Goal: Task Accomplishment & Management: Manage account settings

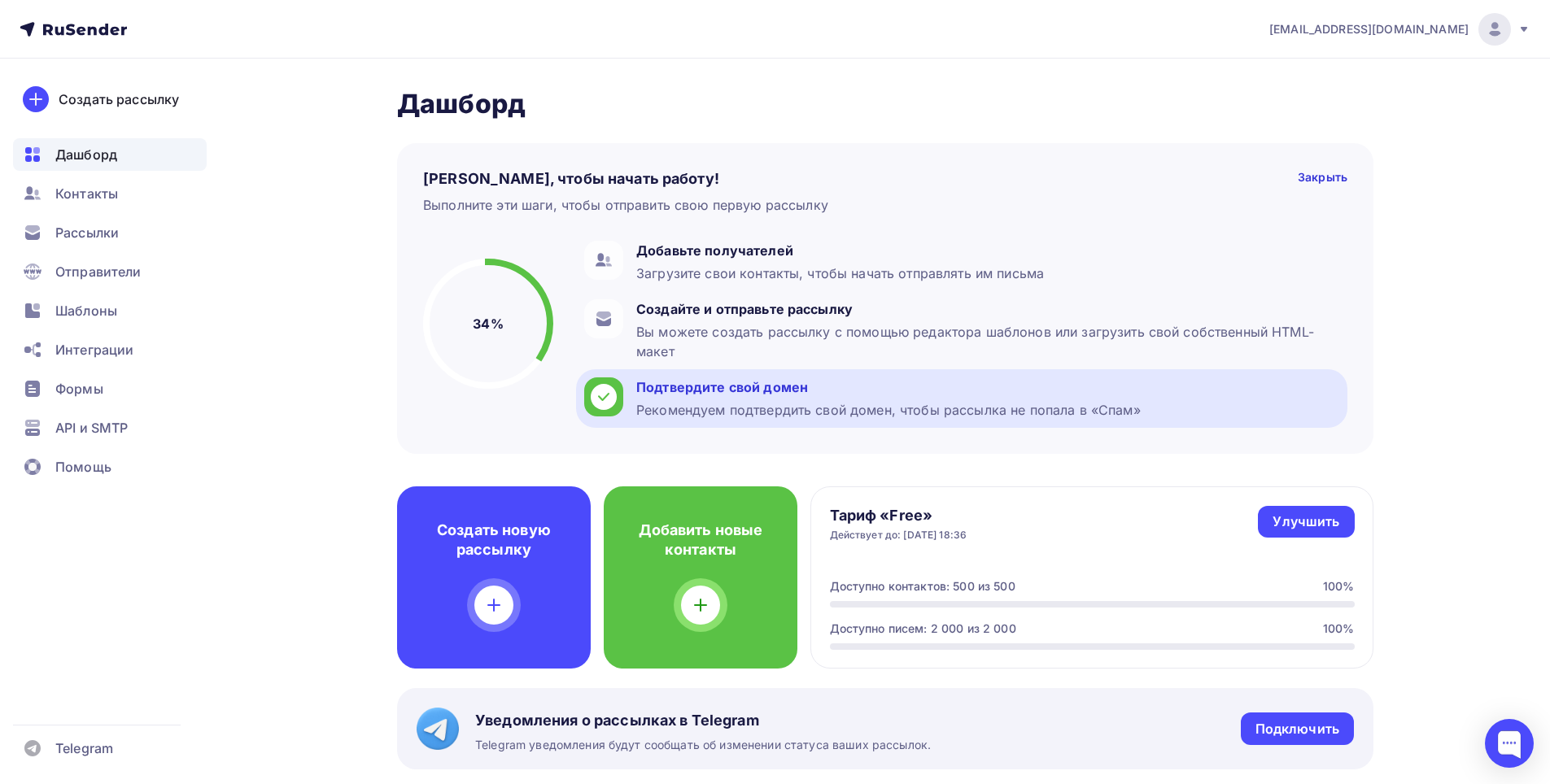
click at [688, 400] on div "Рекомендуем подтвердить свой домен, чтобы рассылка не попала в «Спам»" at bounding box center [889, 410] width 505 height 20
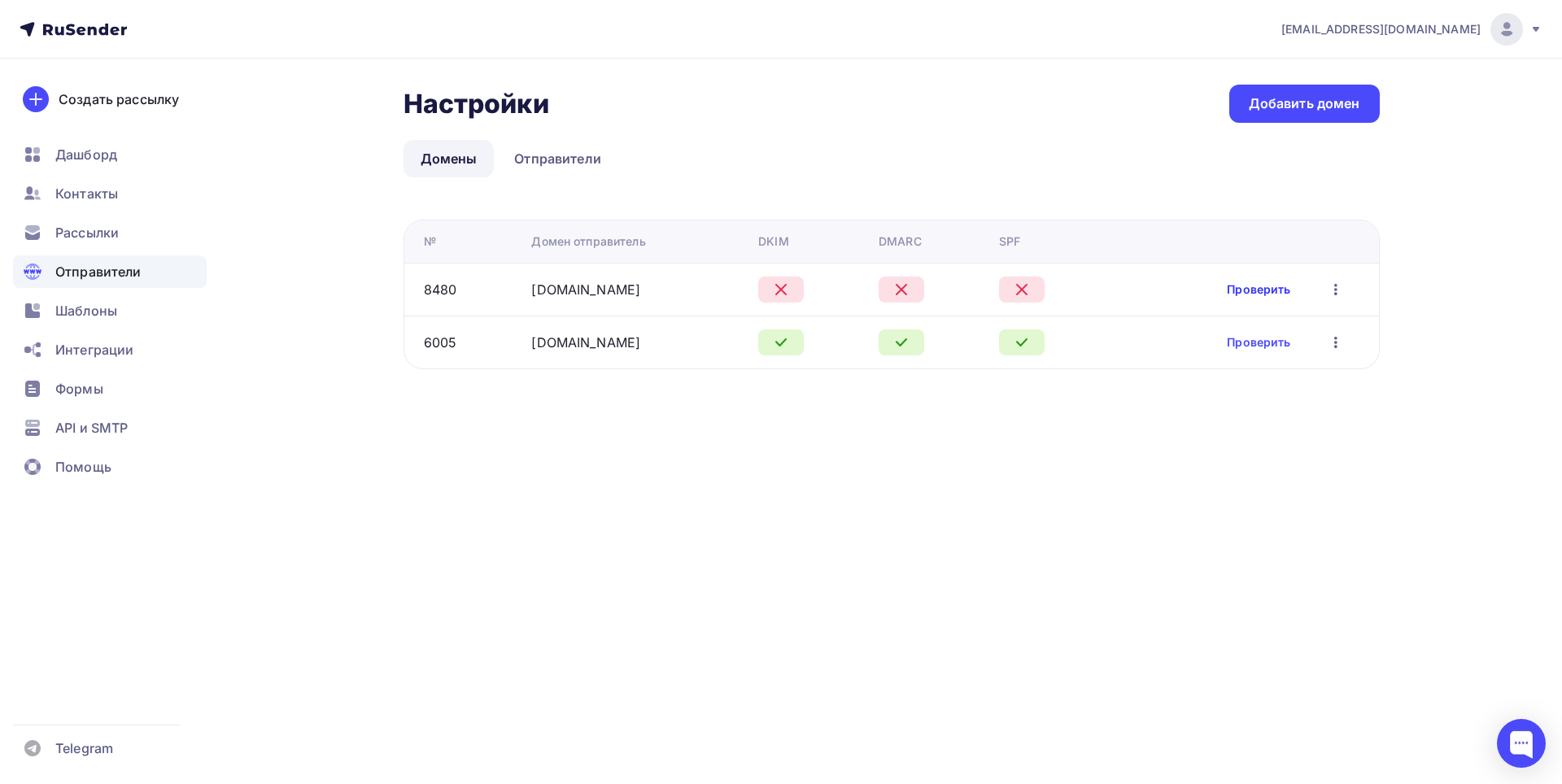
click at [1254, 289] on link "Проверить" at bounding box center [1258, 289] width 63 height 16
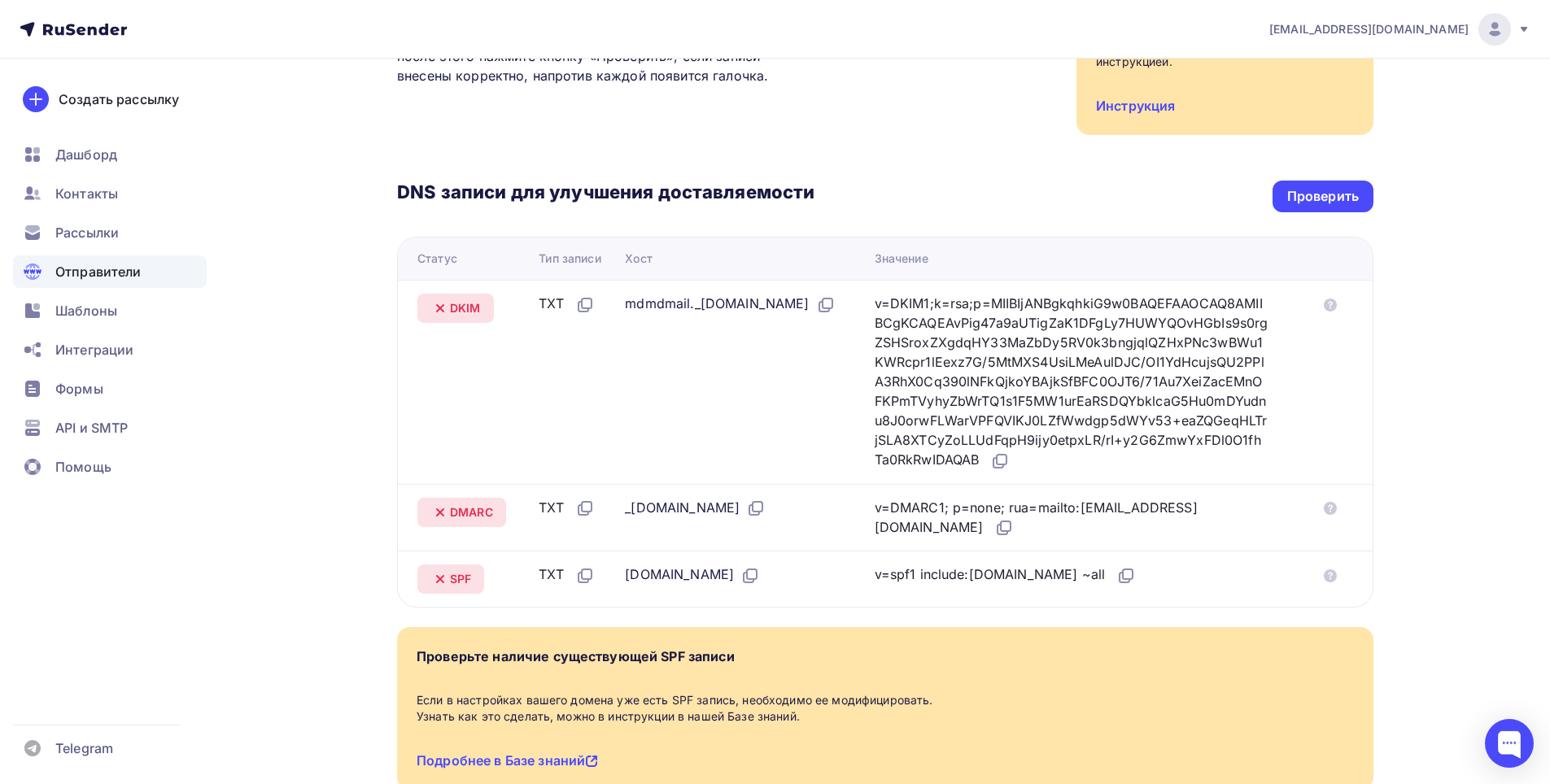
scroll to position [325, 0]
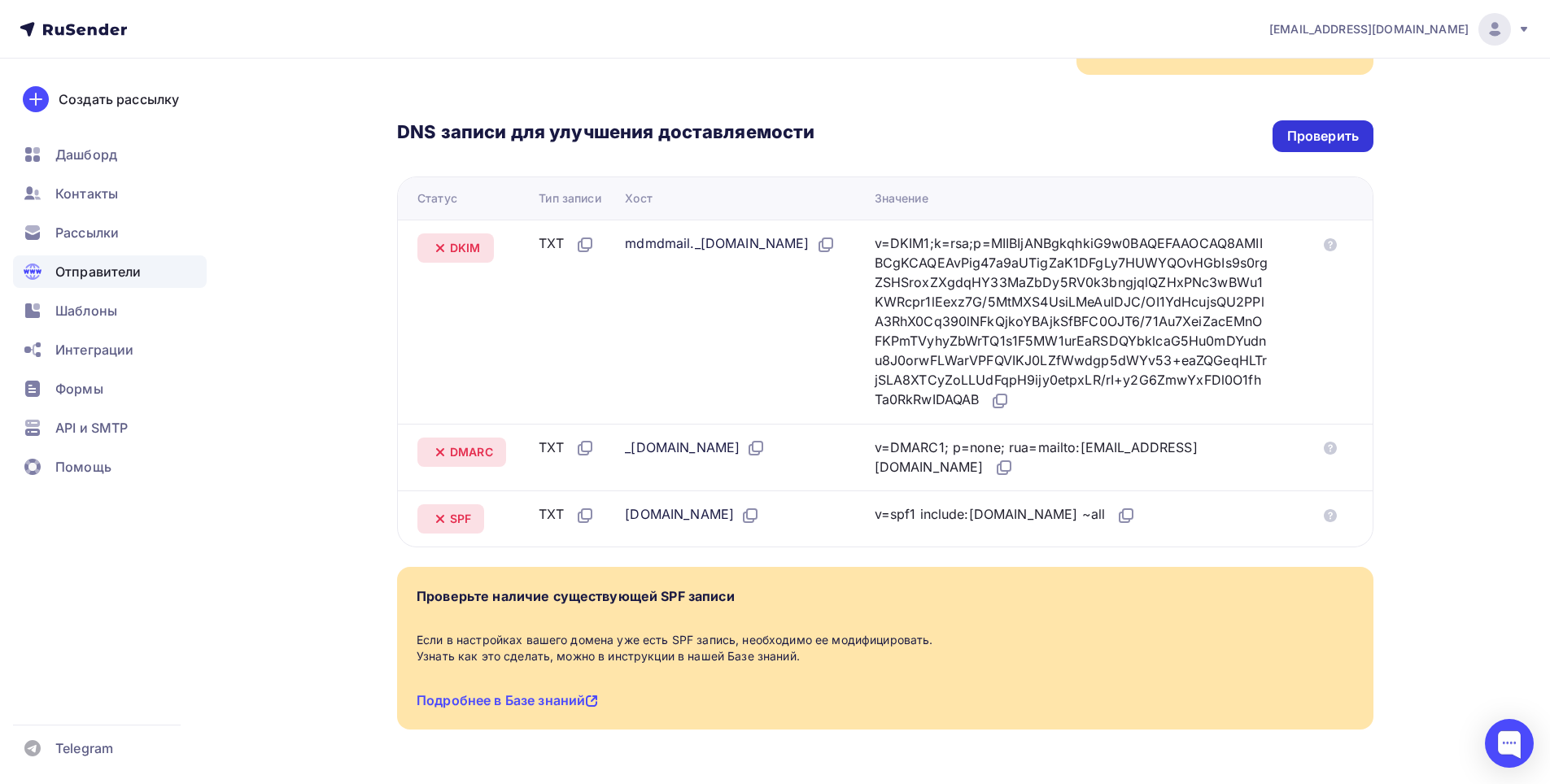
click at [1343, 127] on div "Проверить" at bounding box center [1323, 136] width 72 height 19
drag, startPoint x: 928, startPoint y: 501, endPoint x: 1055, endPoint y: 500, distance: 127.0
click at [1055, 505] on div "v=spf1 include:[DOMAIN_NAME] ~all" at bounding box center [1006, 515] width 262 height 21
copy div "include:[DOMAIN_NAME] ~all"
click at [528, 692] on link "Подробнее в Базе знаний" at bounding box center [507, 700] width 182 height 16
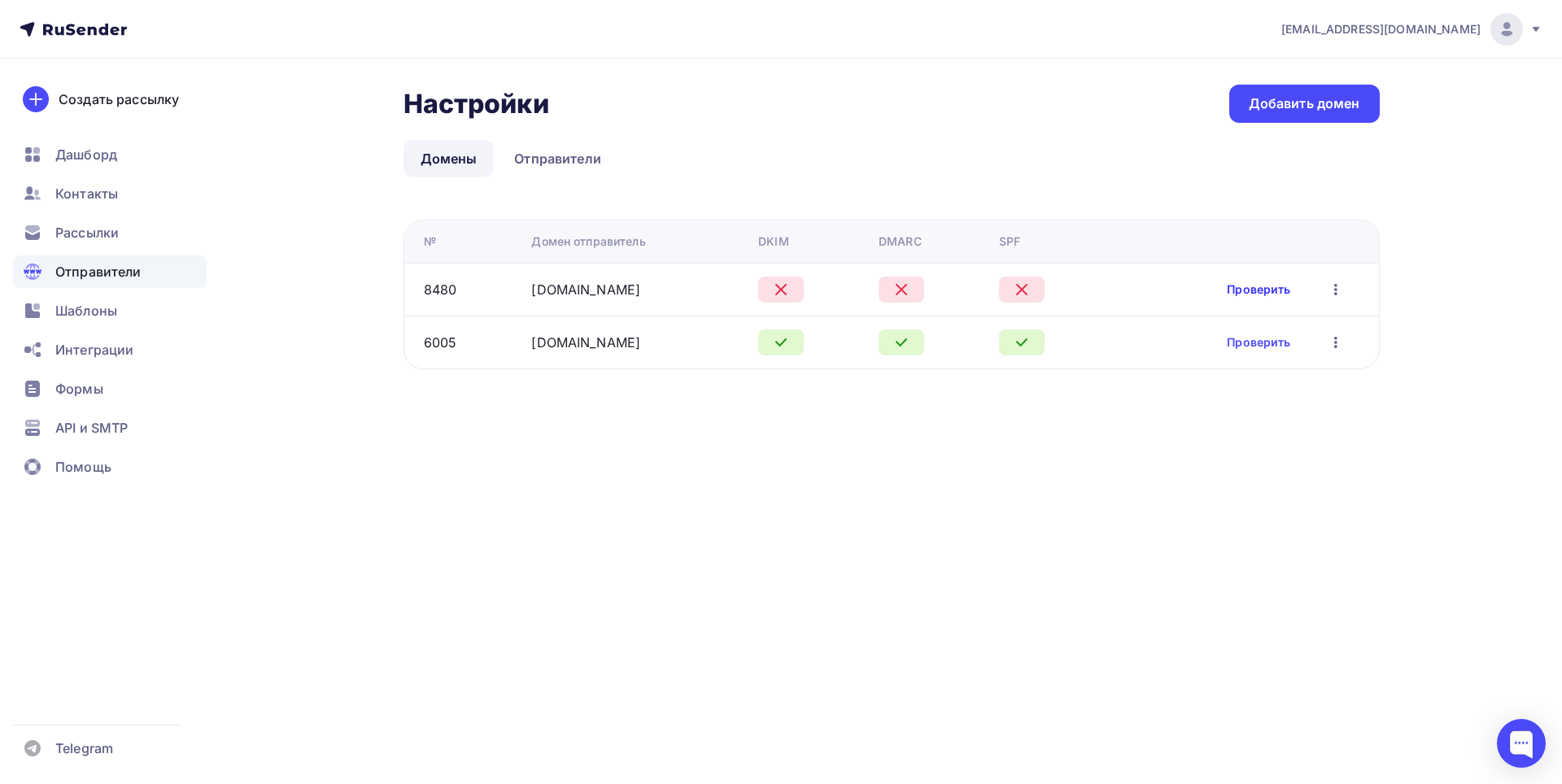
click at [1262, 294] on link "Проверить" at bounding box center [1258, 289] width 63 height 16
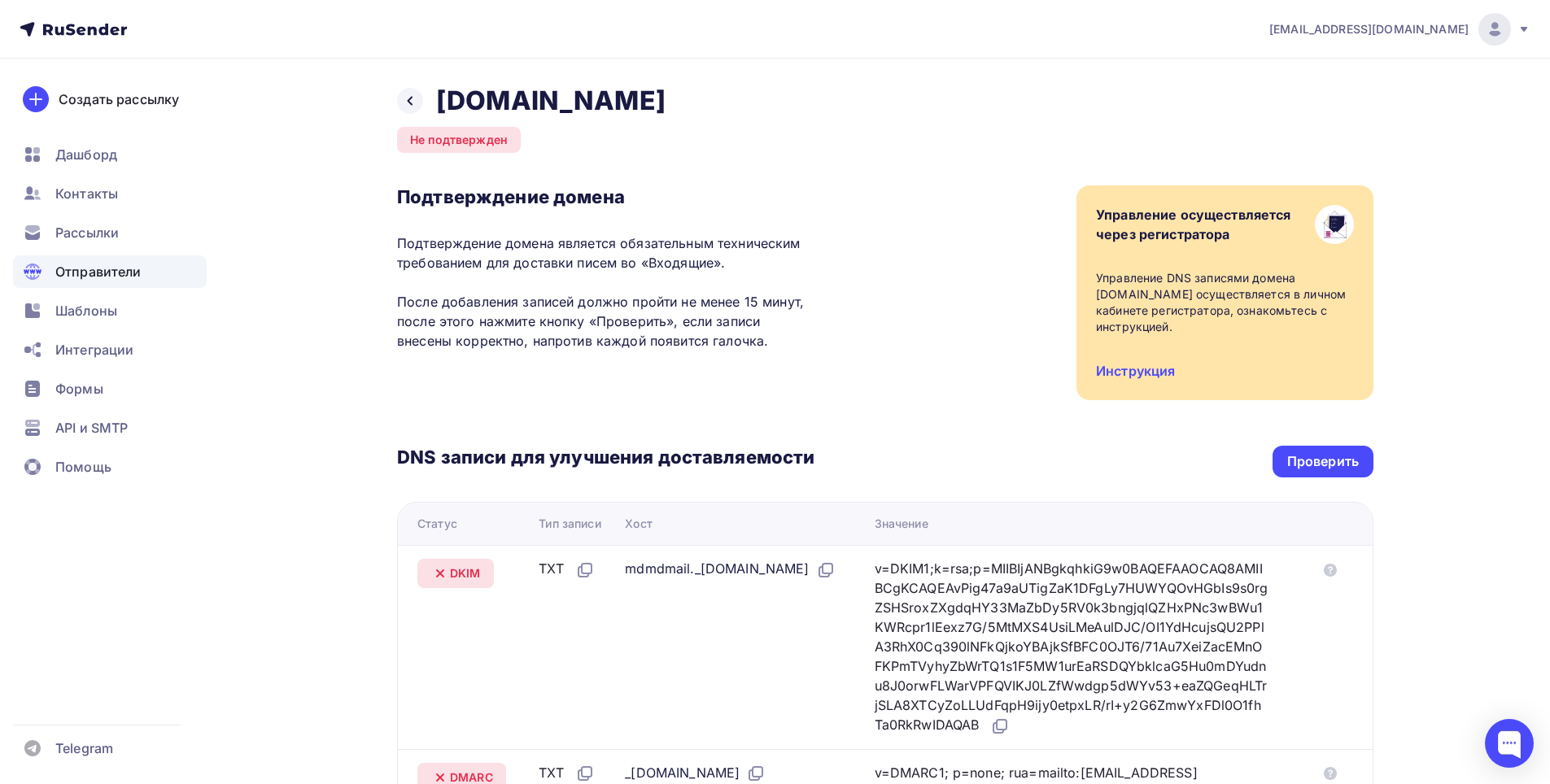
scroll to position [359, 0]
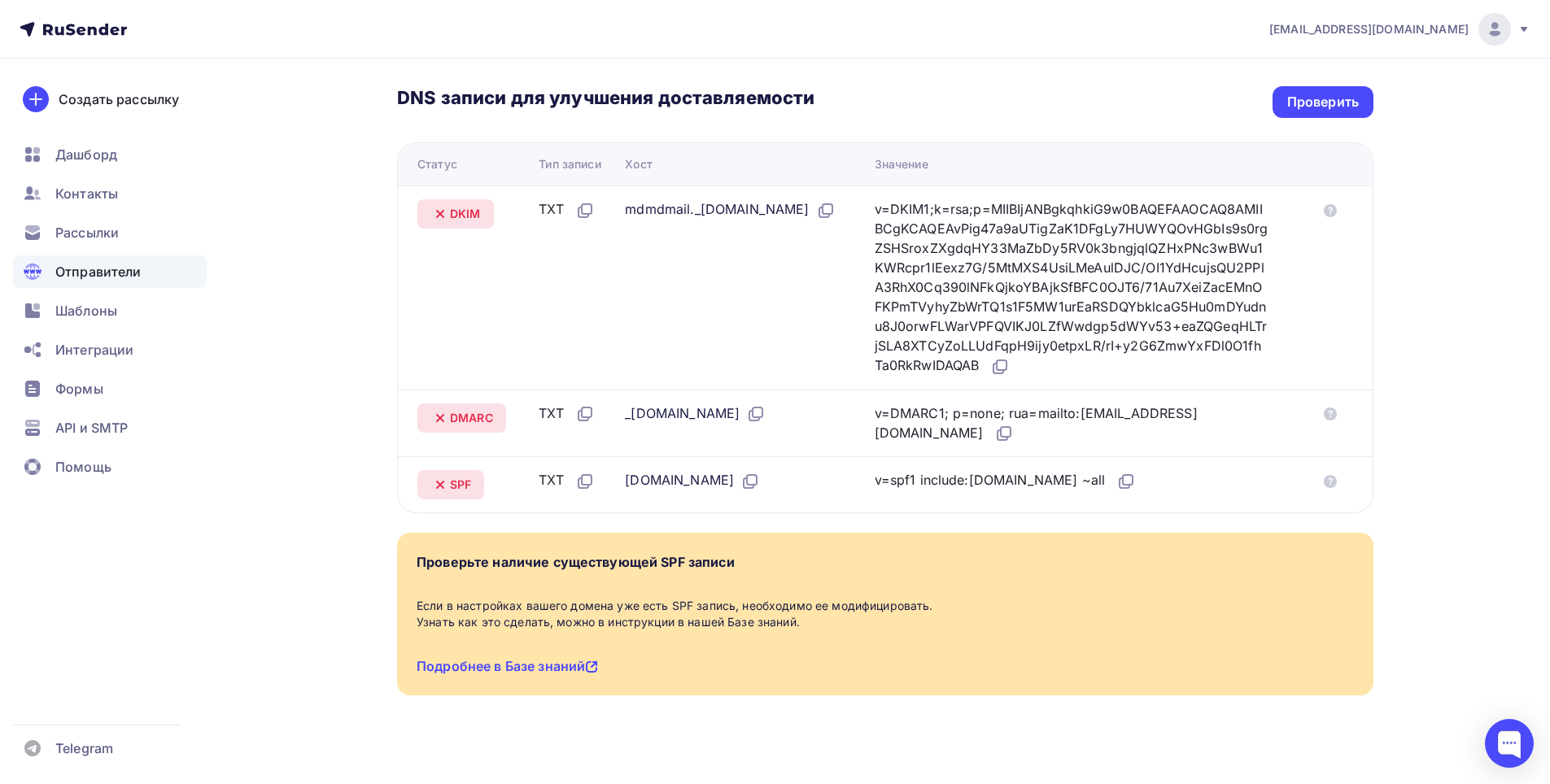
drag, startPoint x: 928, startPoint y: 466, endPoint x: 1053, endPoint y: 467, distance: 125.0
click at [1053, 470] on div "v=spf1 include:[DOMAIN_NAME] ~all" at bounding box center [1006, 481] width 262 height 21
copy div "include:[DOMAIN_NAME] ~all"
click at [746, 404] on icon at bounding box center [756, 414] width 20 height 20
click at [994, 424] on icon at bounding box center [1004, 434] width 20 height 20
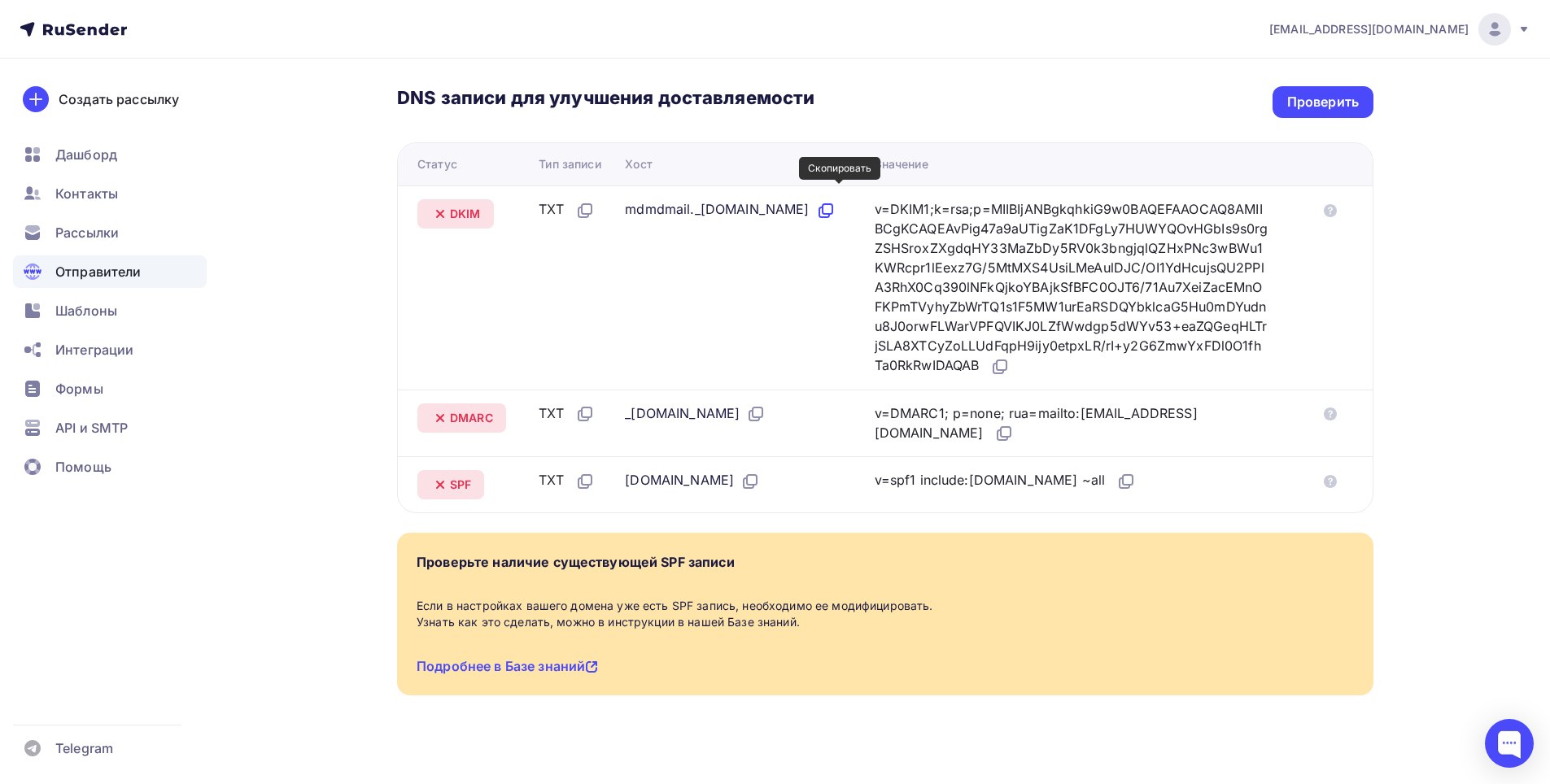
click at [835, 201] on icon at bounding box center [826, 210] width 20 height 20
click at [1010, 357] on icon at bounding box center [1000, 367] width 20 height 20
click at [1308, 93] on div "Проверить" at bounding box center [1323, 102] width 72 height 19
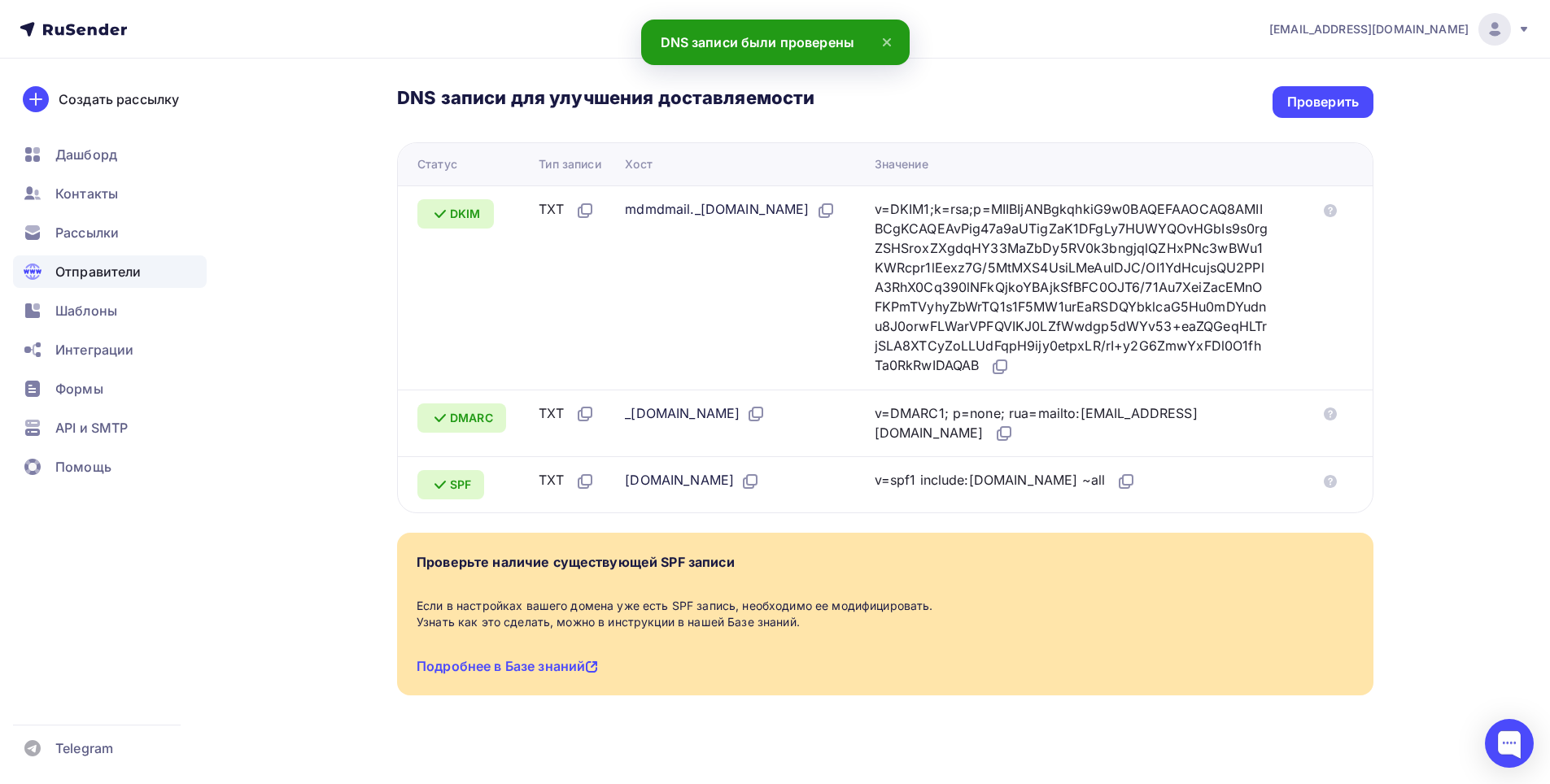
click at [1453, 193] on div "[EMAIL_ADDRESS][DOMAIN_NAME] Аккаунт Тарифы Выйти Создать рассылку [GEOGRAPHIC_…" at bounding box center [775, 220] width 1550 height 1160
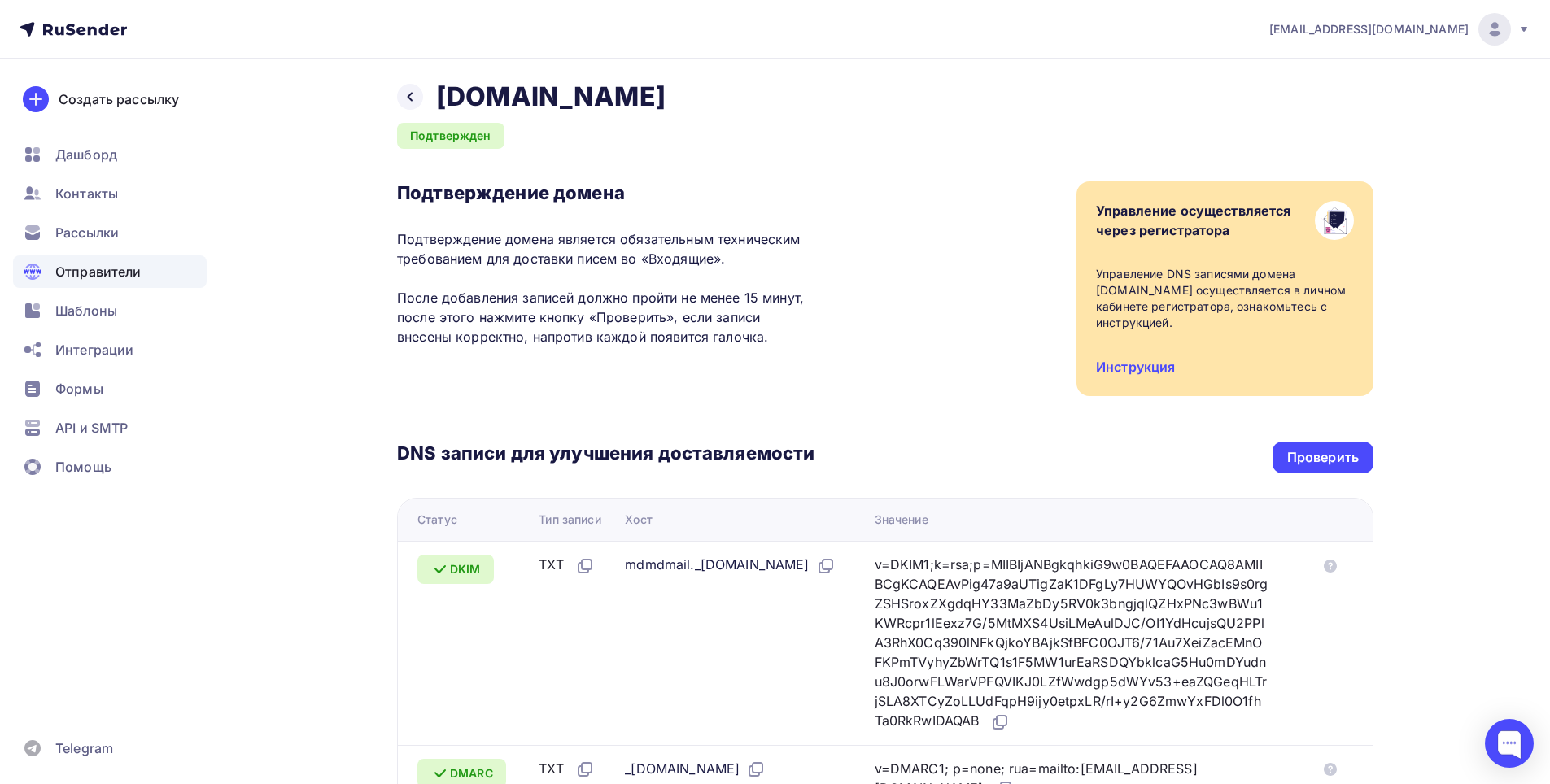
scroll to position [0, 0]
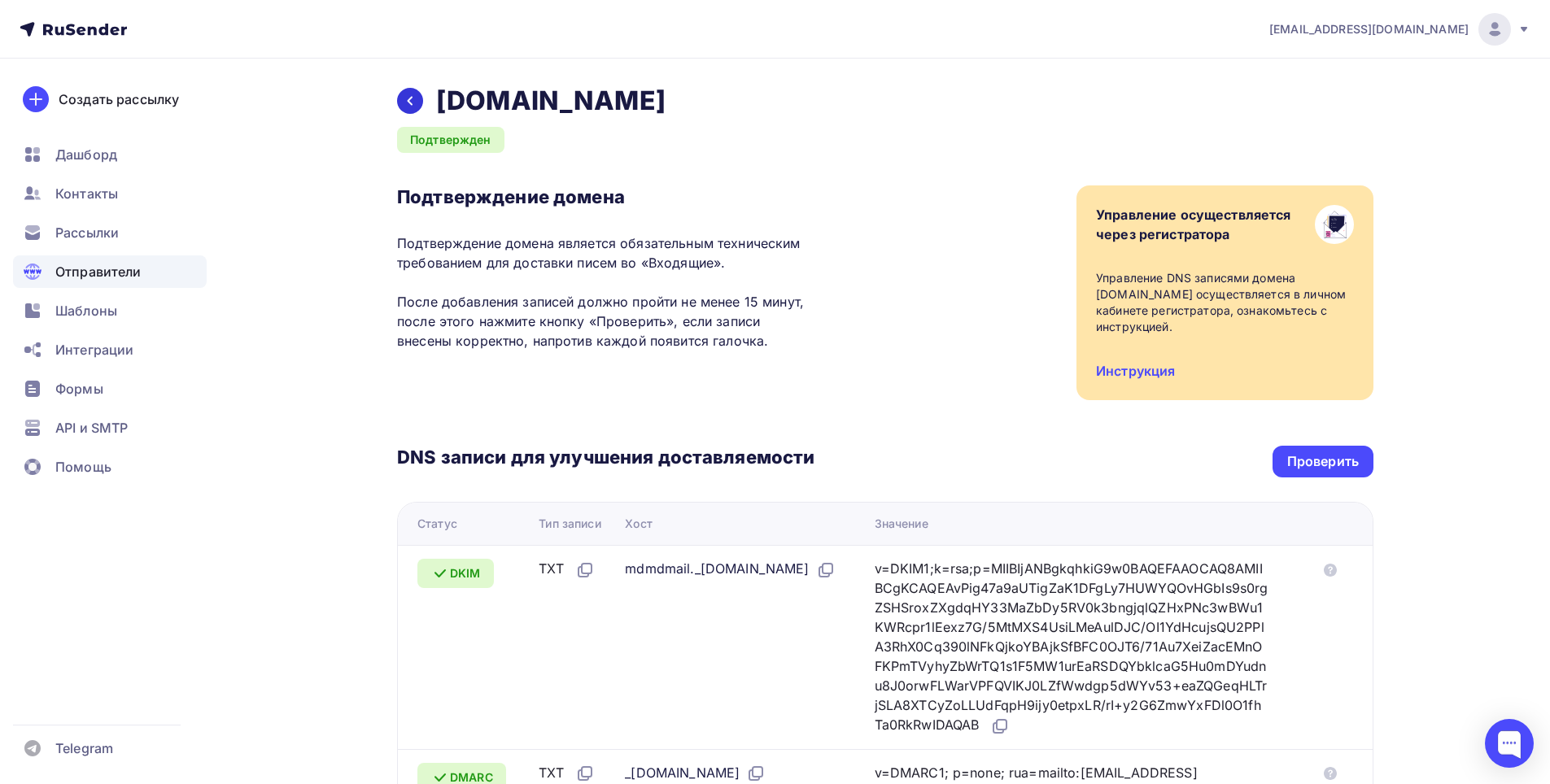
click at [414, 105] on icon at bounding box center [410, 101] width 13 height 13
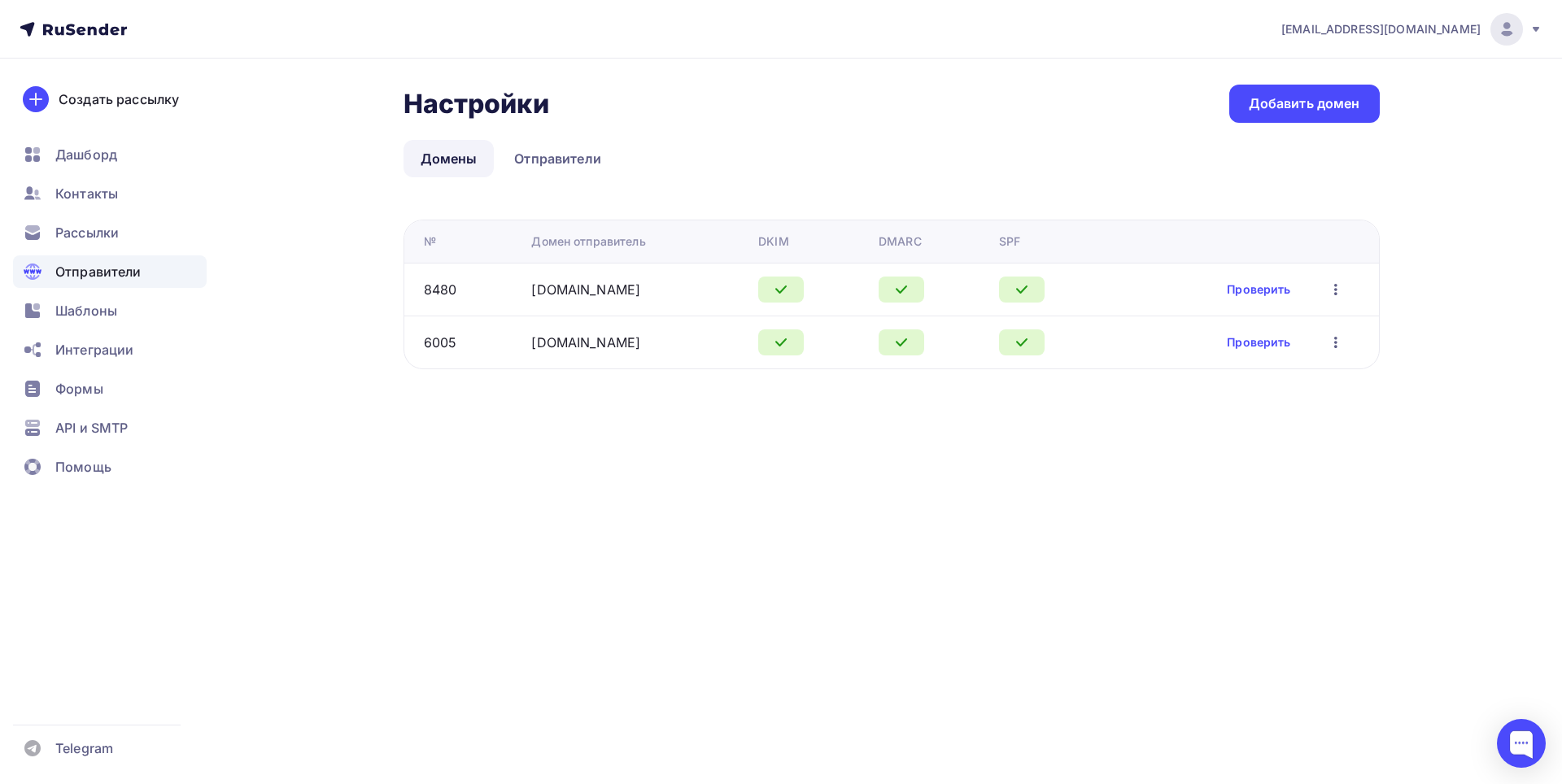
click at [771, 141] on ul "Домены Отправители" at bounding box center [892, 159] width 977 height 38
click at [1244, 284] on link "Проверить" at bounding box center [1258, 289] width 63 height 16
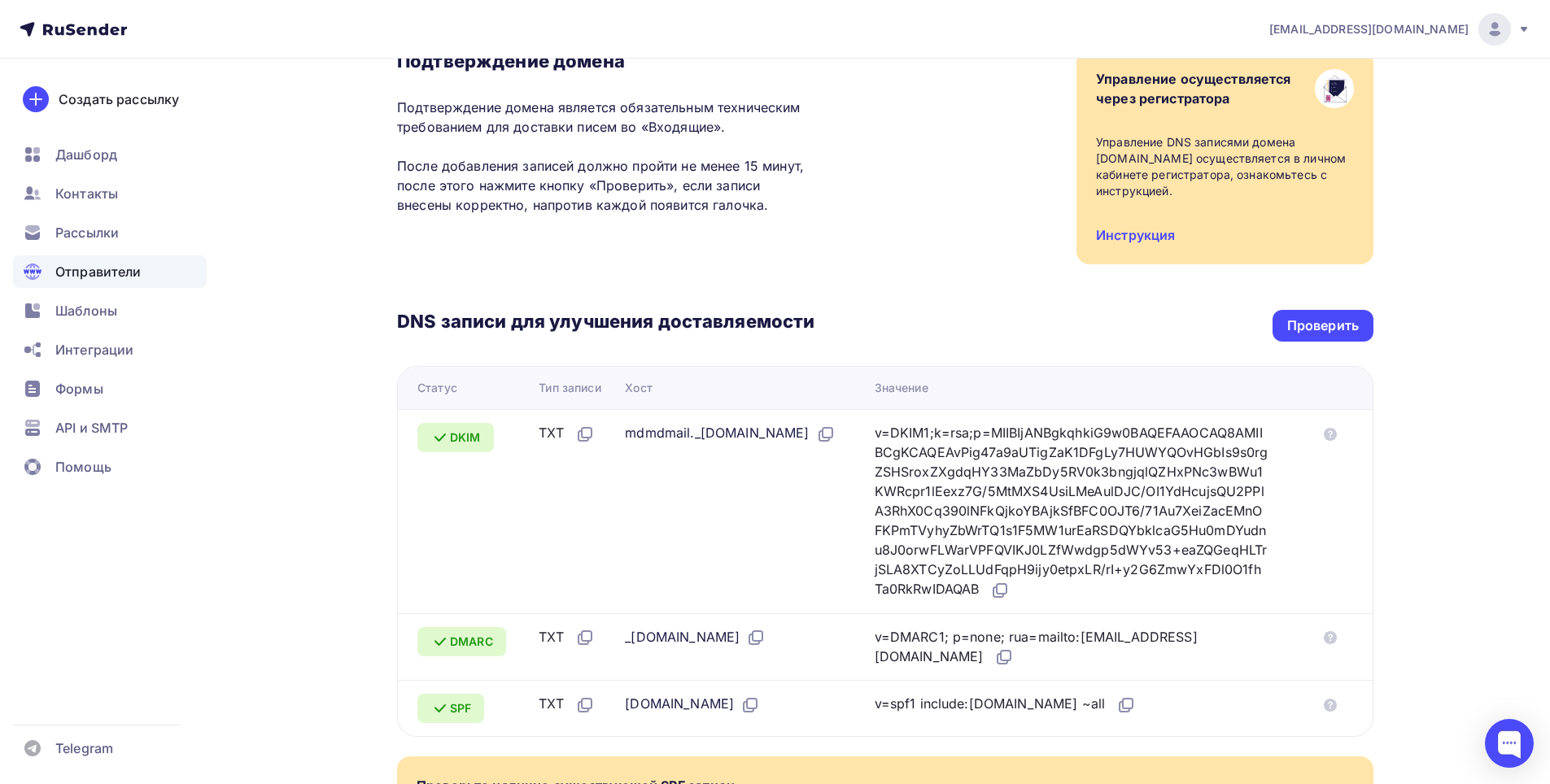
scroll to position [359, 0]
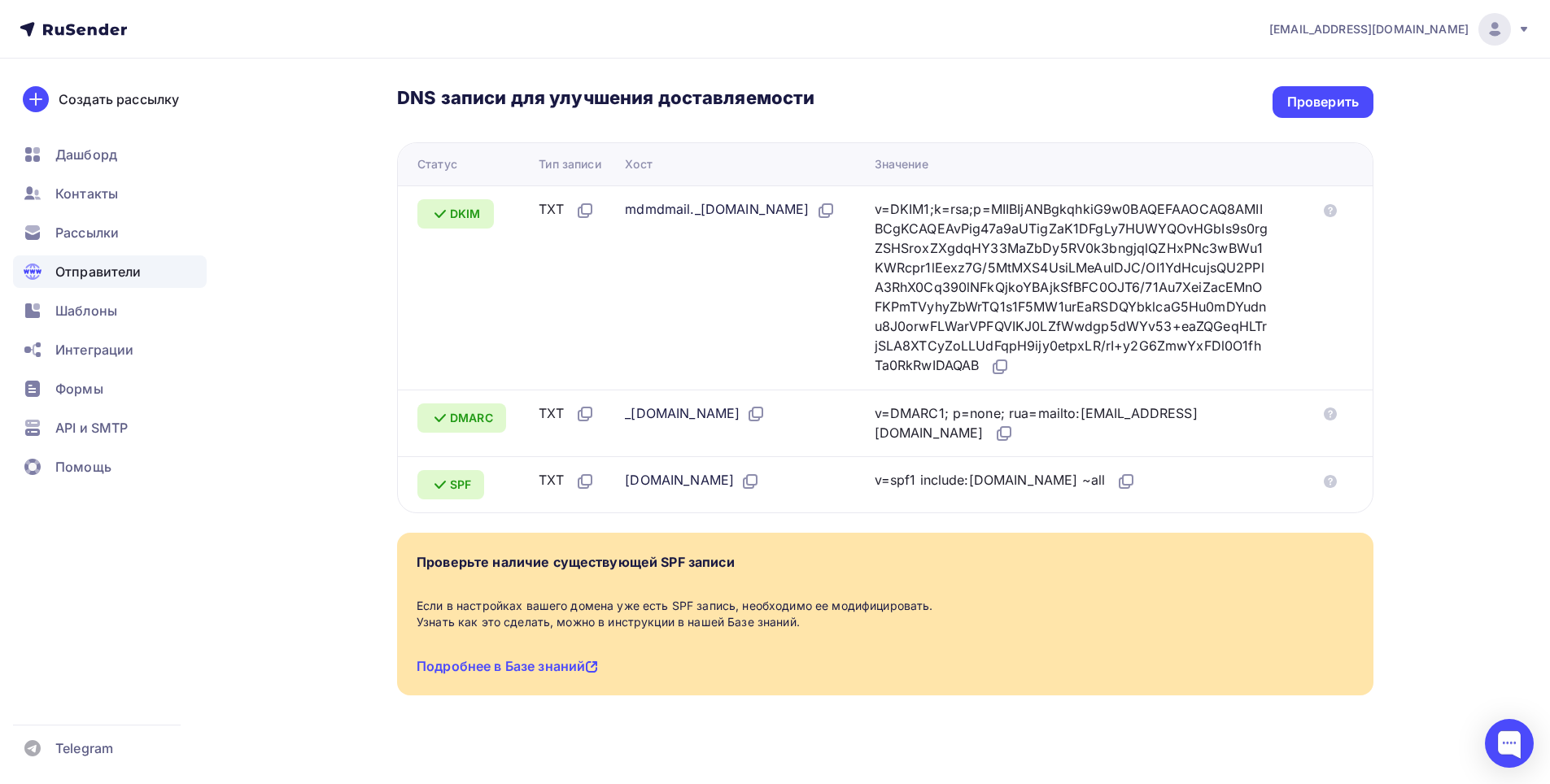
click at [1451, 268] on div "[EMAIL_ADDRESS][DOMAIN_NAME] Аккаунт Тарифы Выйти Создать рассылку [GEOGRAPHIC_…" at bounding box center [775, 220] width 1550 height 1160
click at [1354, 95] on div "Проверить" at bounding box center [1323, 102] width 72 height 19
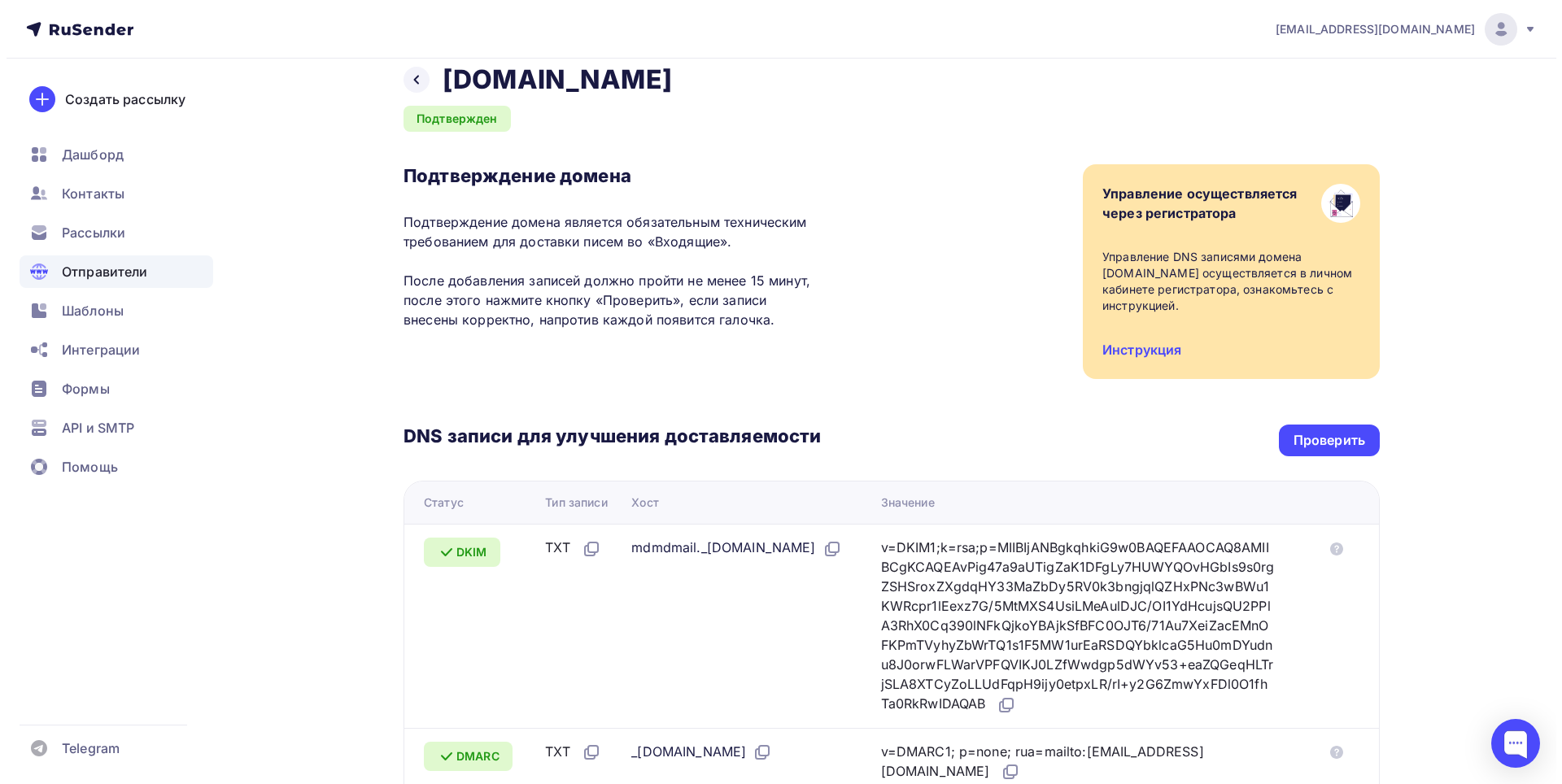
scroll to position [0, 0]
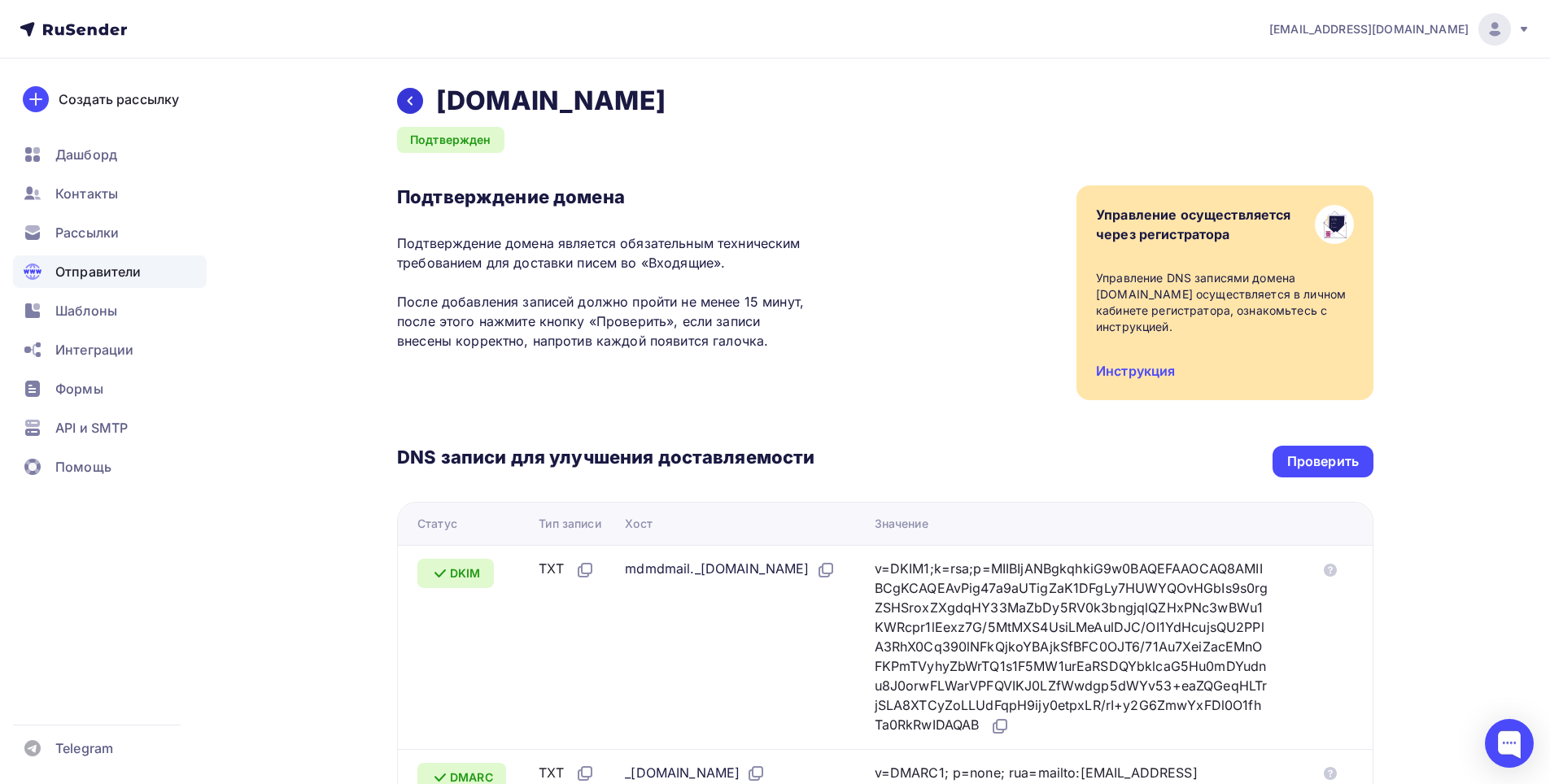
click at [419, 103] on div at bounding box center [410, 101] width 26 height 26
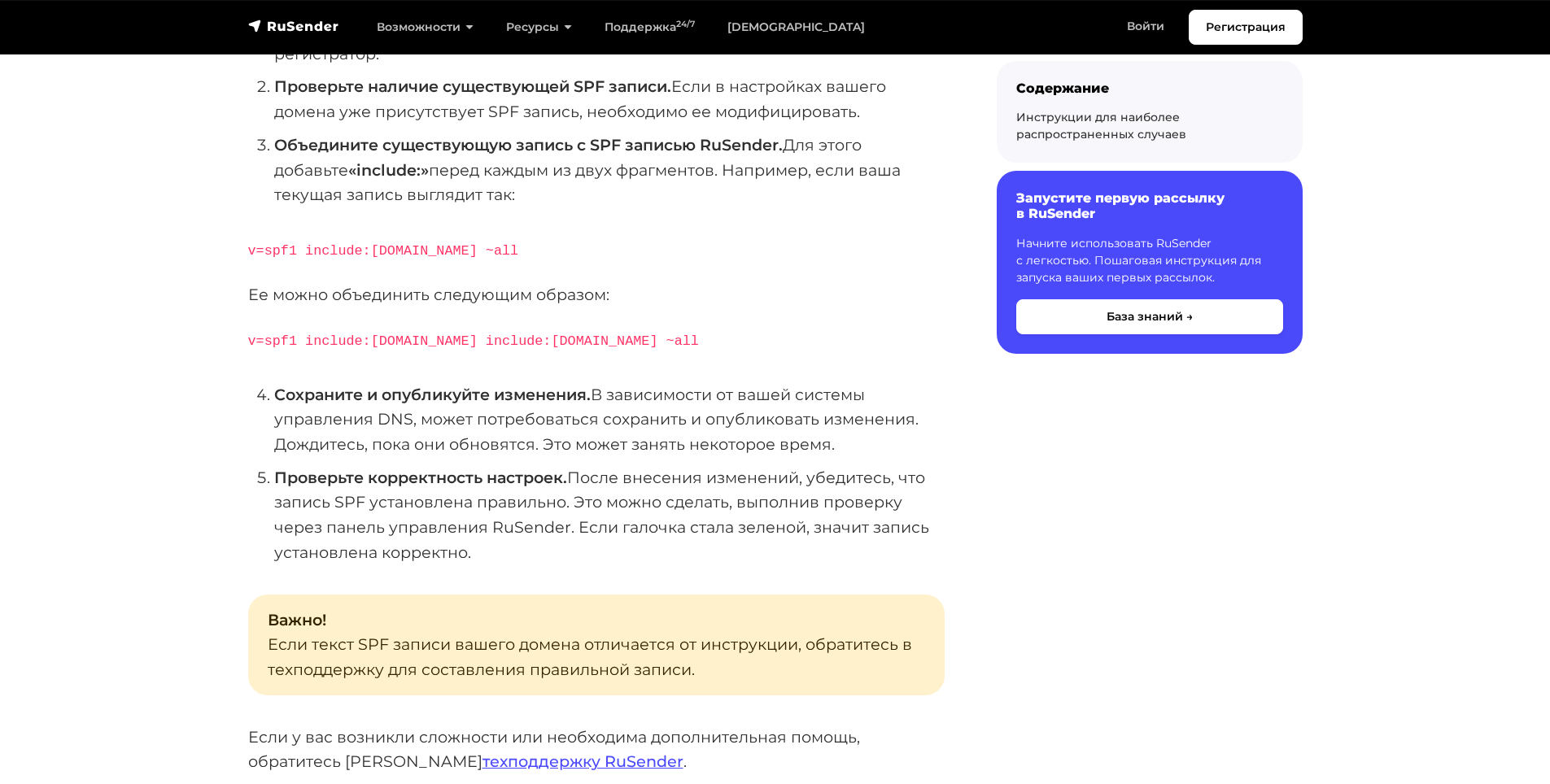
scroll to position [488, 0]
